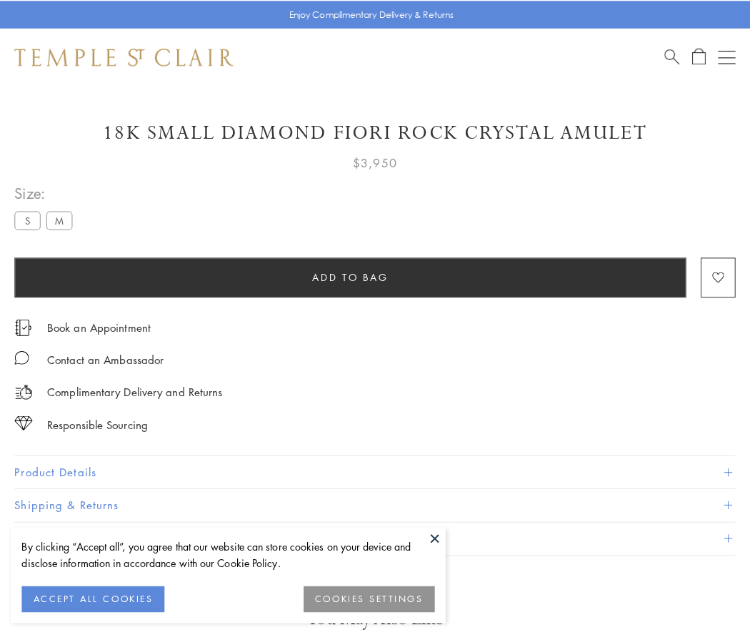
scroll to position [84, 0]
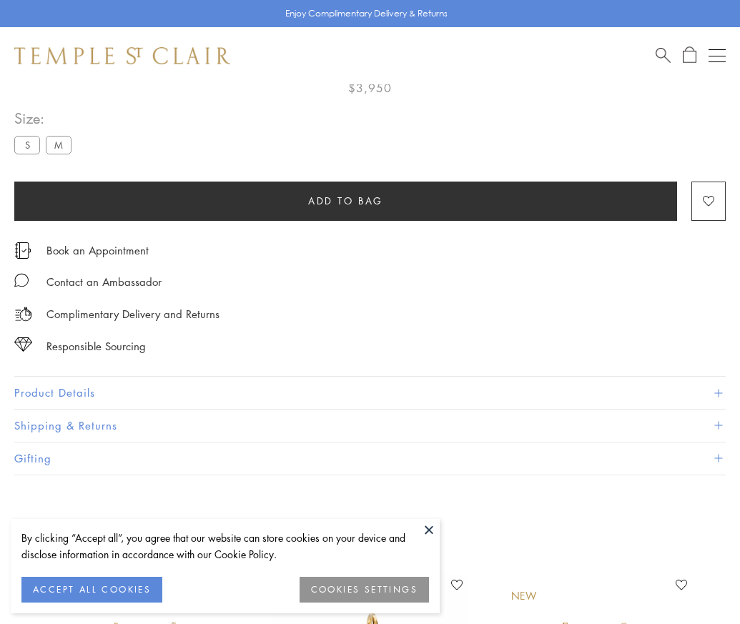
click at [345, 200] on span "Add to bag" at bounding box center [345, 201] width 75 height 16
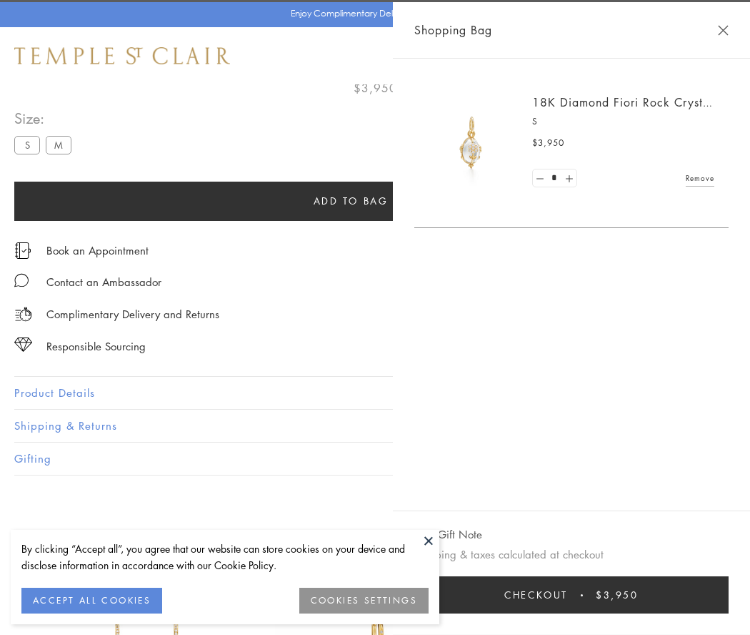
click at [568, 595] on span "Checkout" at bounding box center [537, 595] width 64 height 16
